Goal: Task Accomplishment & Management: Use online tool/utility

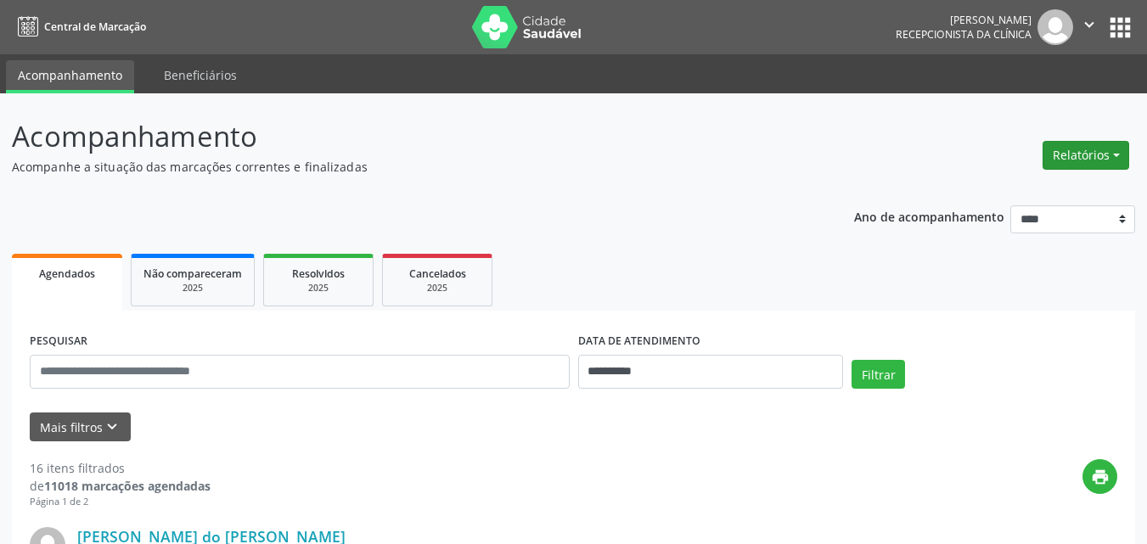
click at [1064, 158] on button "Relatórios" at bounding box center [1086, 155] width 87 height 29
click at [1001, 188] on link "Agendamentos" at bounding box center [1039, 192] width 183 height 24
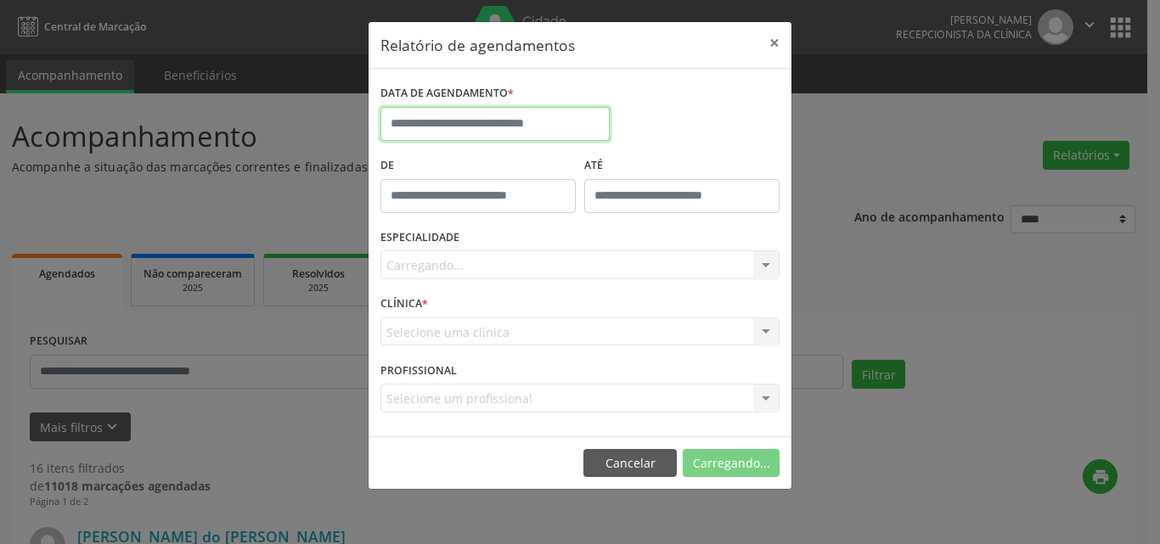
click at [424, 127] on input "text" at bounding box center [495, 124] width 229 height 34
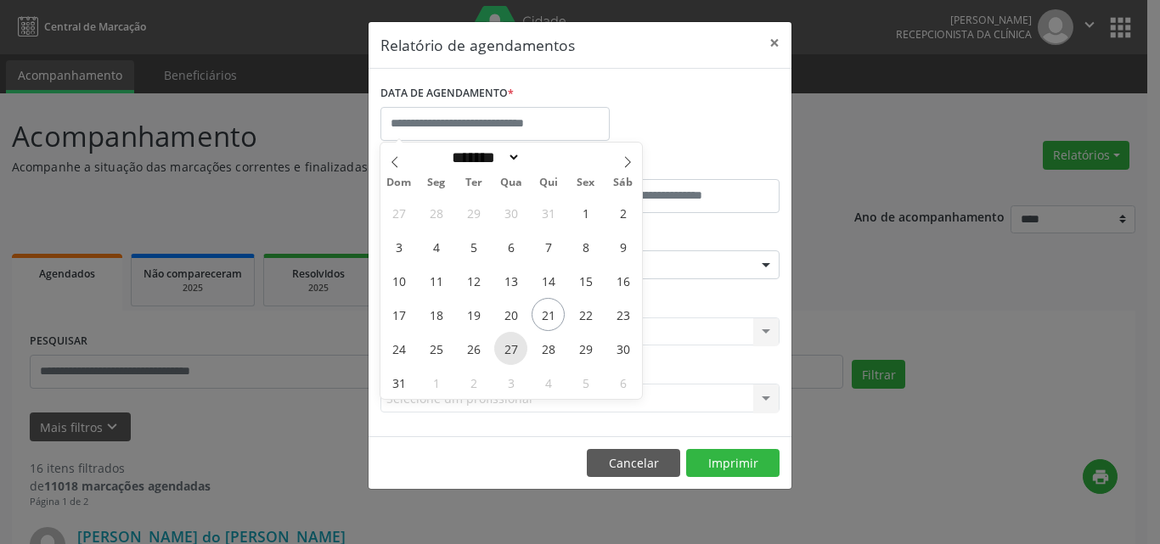
click at [509, 354] on span "27" at bounding box center [510, 348] width 33 height 33
type input "**********"
click at [549, 358] on span "28" at bounding box center [548, 348] width 33 height 33
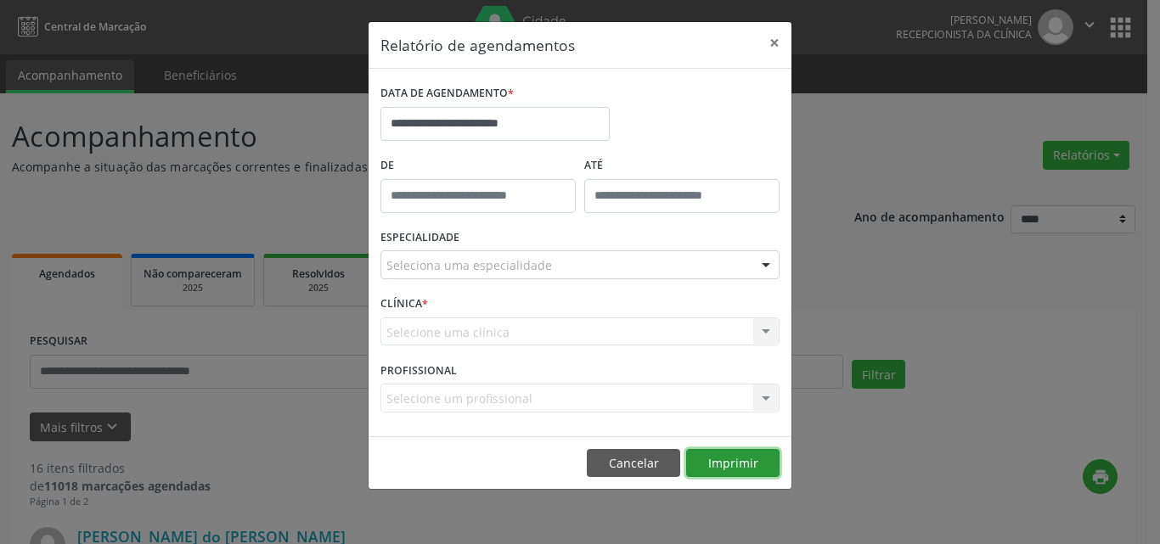
click at [738, 467] on button "Imprimir" at bounding box center [732, 463] width 93 height 29
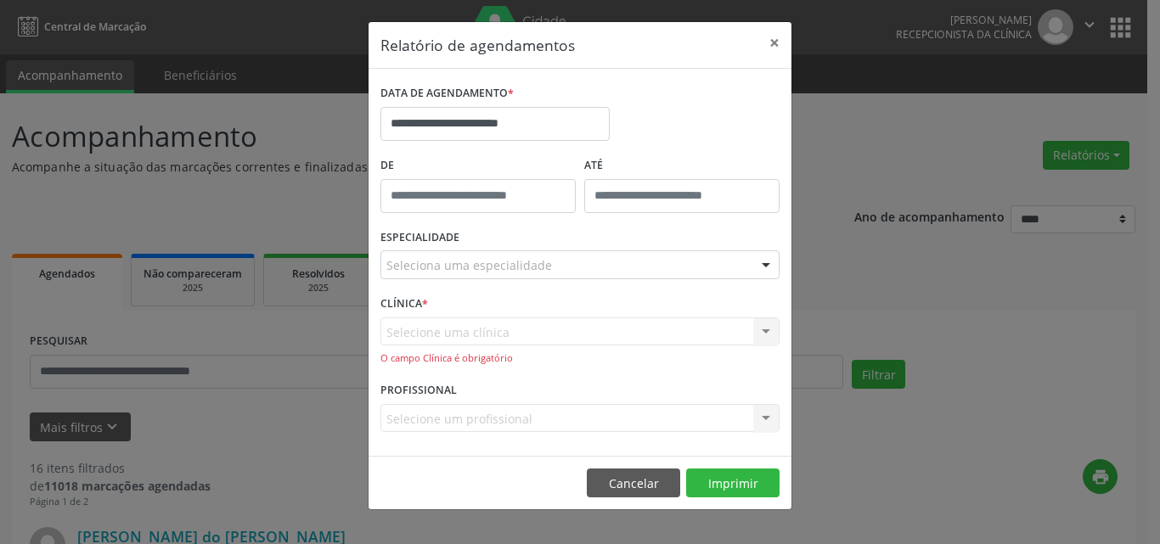
click at [538, 314] on div "CLÍNICA * Selecione uma clínica Nenhum resultado encontrado para: " " Não há ne…" at bounding box center [580, 334] width 408 height 87
click at [537, 336] on div "Selecione uma clínica Nenhum resultado encontrado para: " " Não há nenhuma opçã…" at bounding box center [580, 342] width 399 height 48
click at [506, 245] on div "ESPECIALIDADE Seleciona uma especialidade Todas as especialidades Alergologia A…" at bounding box center [580, 258] width 408 height 66
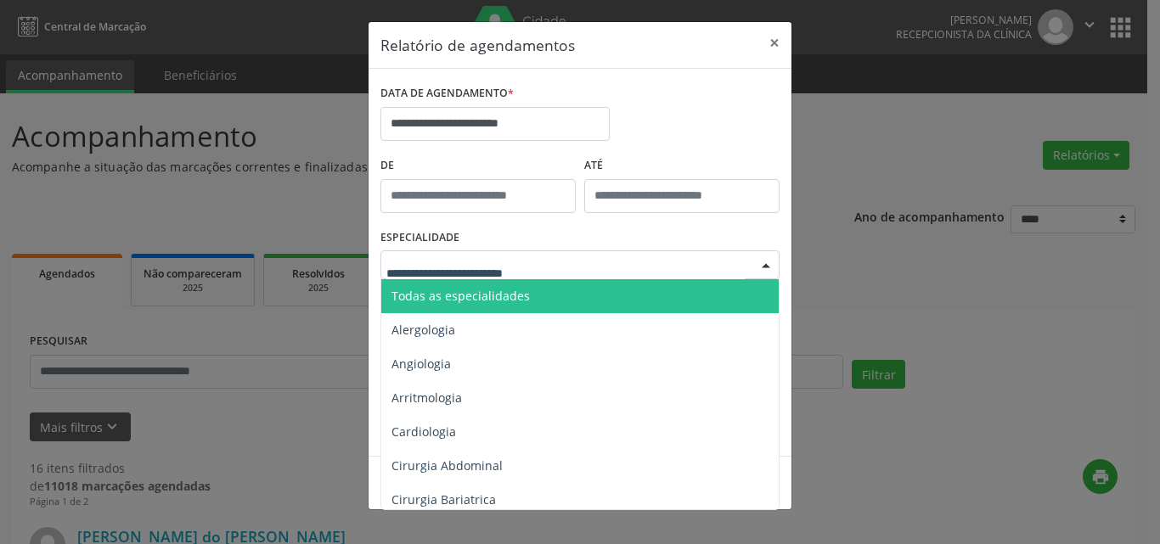
click at [542, 302] on span "Todas as especialidades" at bounding box center [581, 296] width 400 height 34
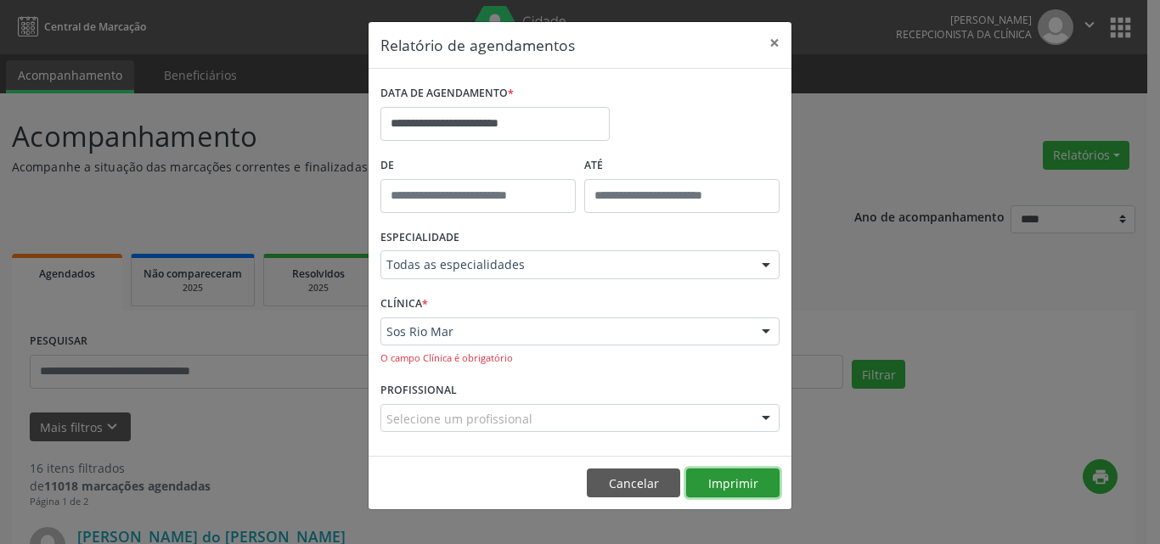
click at [718, 482] on button "Imprimir" at bounding box center [732, 483] width 93 height 29
